Goal: Find specific page/section: Find specific page/section

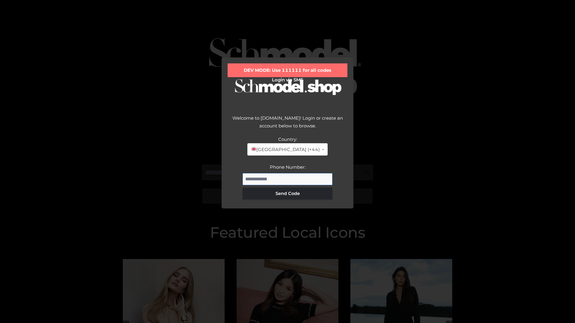
click at [287, 179] on input "Phone Number:" at bounding box center [288, 179] width 90 height 12
type input "**********"
click at [287, 193] on button "Send Code" at bounding box center [288, 194] width 90 height 12
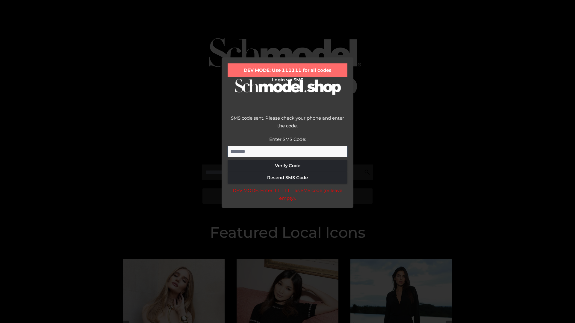
click at [287, 151] on input "Enter SMS Code:" at bounding box center [288, 152] width 120 height 12
type input "******"
click at [287, 166] on button "Verify Code" at bounding box center [288, 166] width 120 height 12
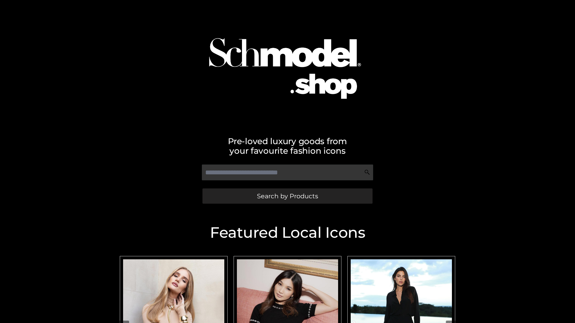
click at [287, 196] on span "Search by Products" at bounding box center [287, 196] width 61 height 6
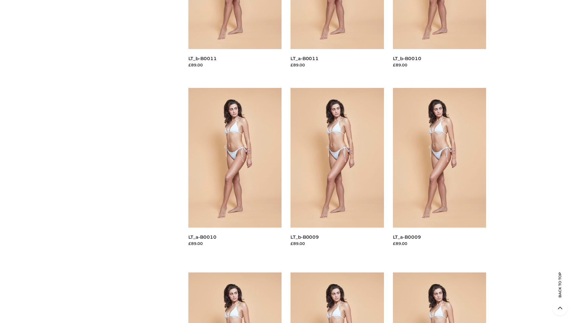
scroll to position [1578, 0]
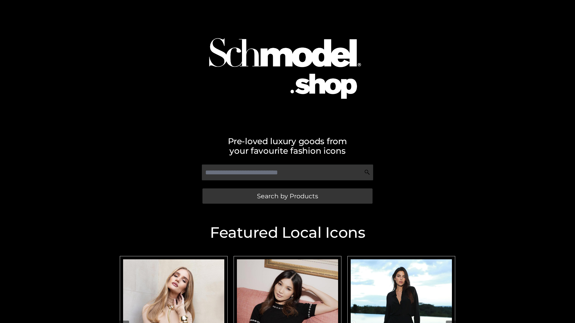
click at [287, 196] on span "Search by Products" at bounding box center [287, 196] width 61 height 6
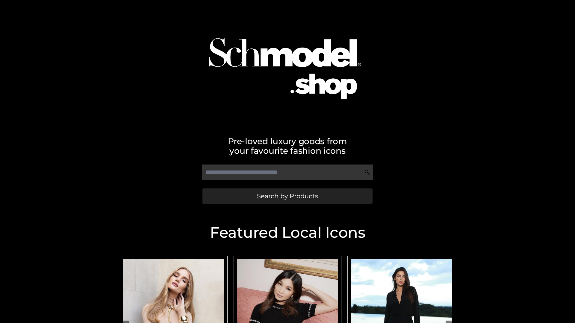
click at [287, 196] on span "Search by Products" at bounding box center [287, 196] width 61 height 6
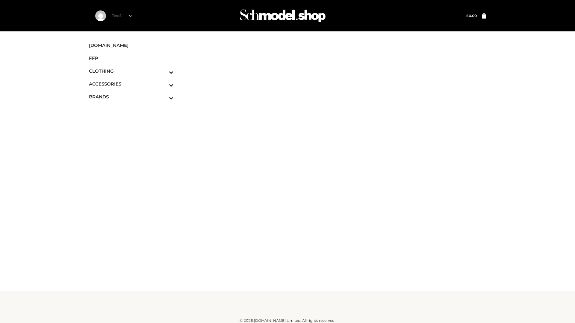
scroll to position [4, 0]
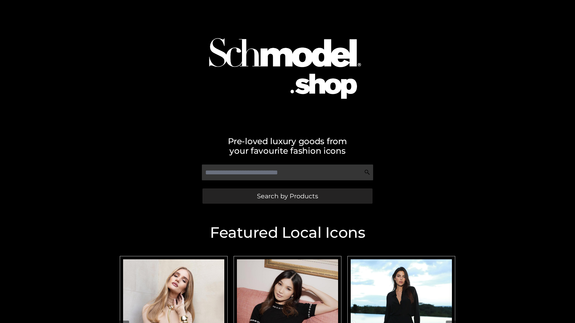
click at [287, 196] on span "Search by Products" at bounding box center [287, 196] width 61 height 6
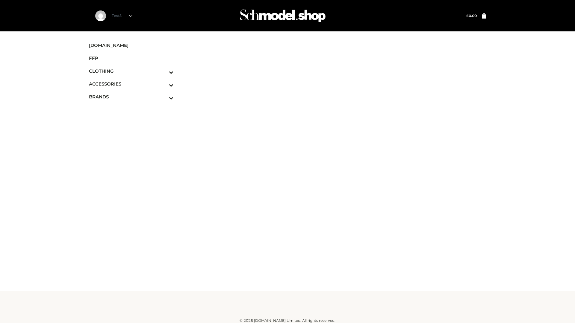
scroll to position [4, 0]
